Goal: Information Seeking & Learning: Learn about a topic

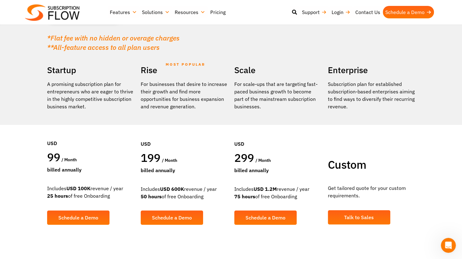
scroll to position [85, 0]
click at [215, 13] on link "Pricing" at bounding box center [218, 12] width 20 height 12
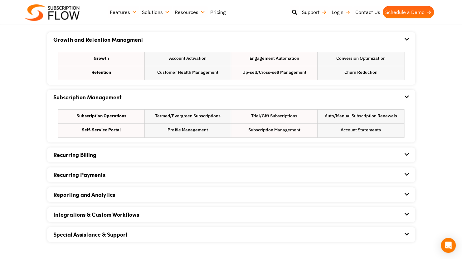
scroll to position [389, 0]
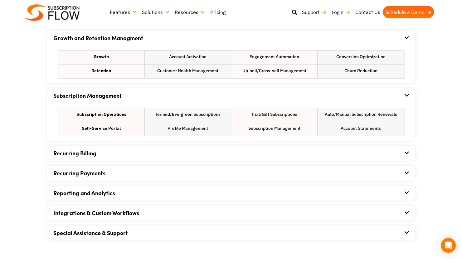
click at [405, 150] on div "Recurring Billing" at bounding box center [230, 153] width 355 height 15
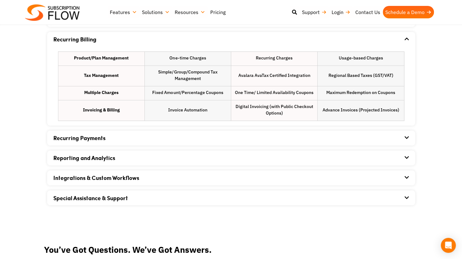
scroll to position [503, 0]
click at [406, 137] on icon at bounding box center [406, 137] width 4 height 5
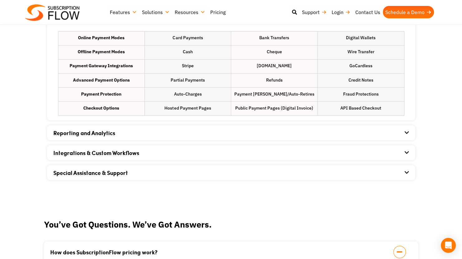
scroll to position [622, 0]
click at [405, 133] on icon at bounding box center [406, 132] width 4 height 5
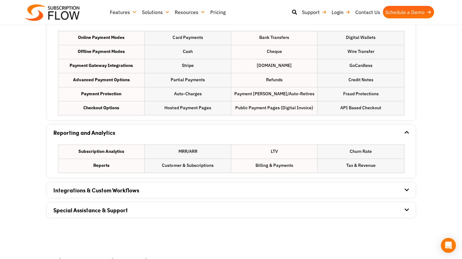
click at [406, 189] on icon at bounding box center [406, 189] width 4 height 5
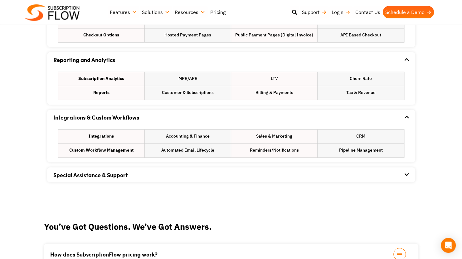
scroll to position [695, 0]
click at [405, 173] on icon at bounding box center [406, 174] width 4 height 5
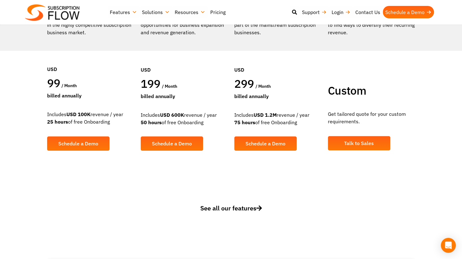
scroll to position [159, 0]
